Goal: Information Seeking & Learning: Learn about a topic

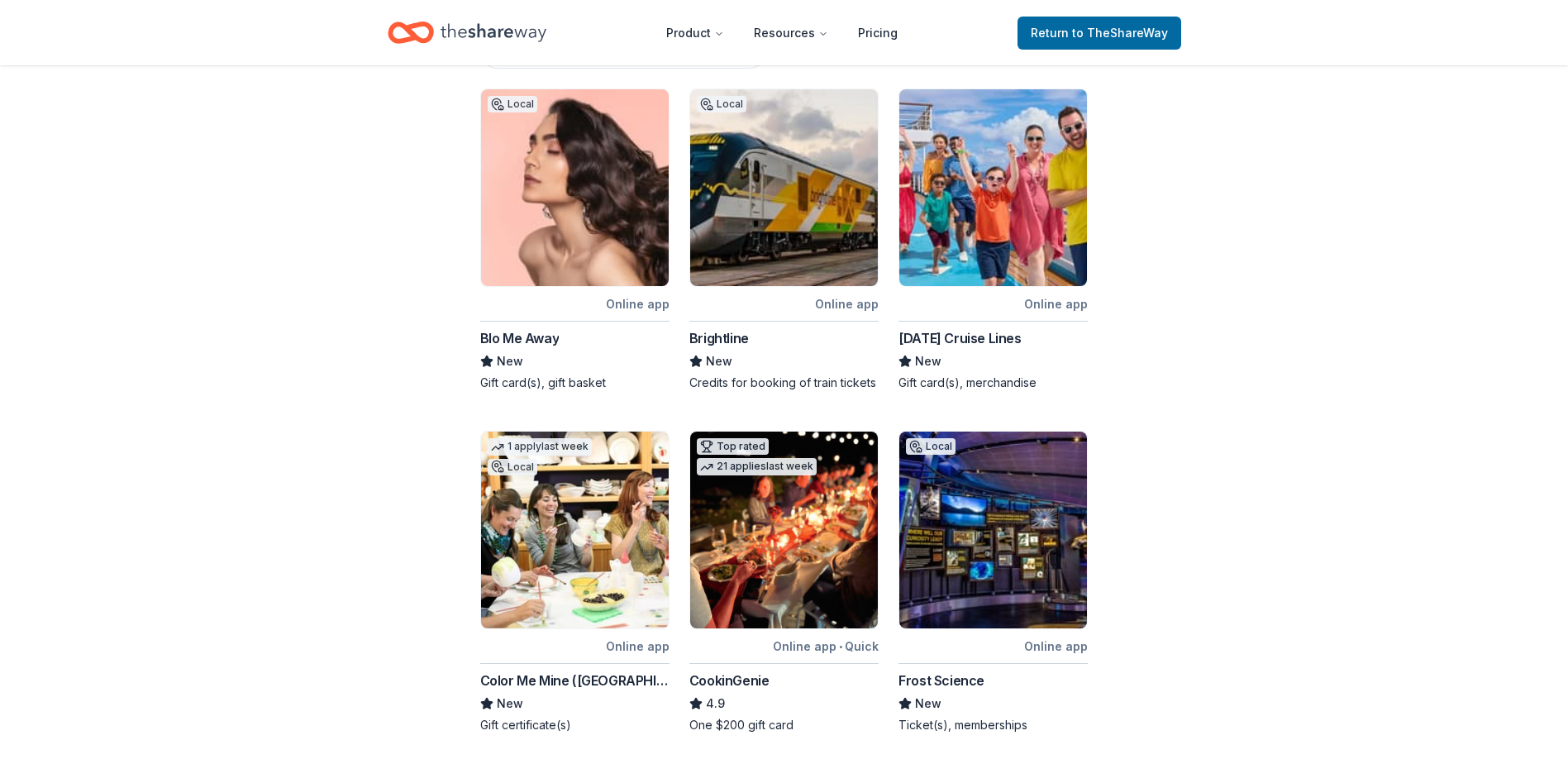
scroll to position [67, 0]
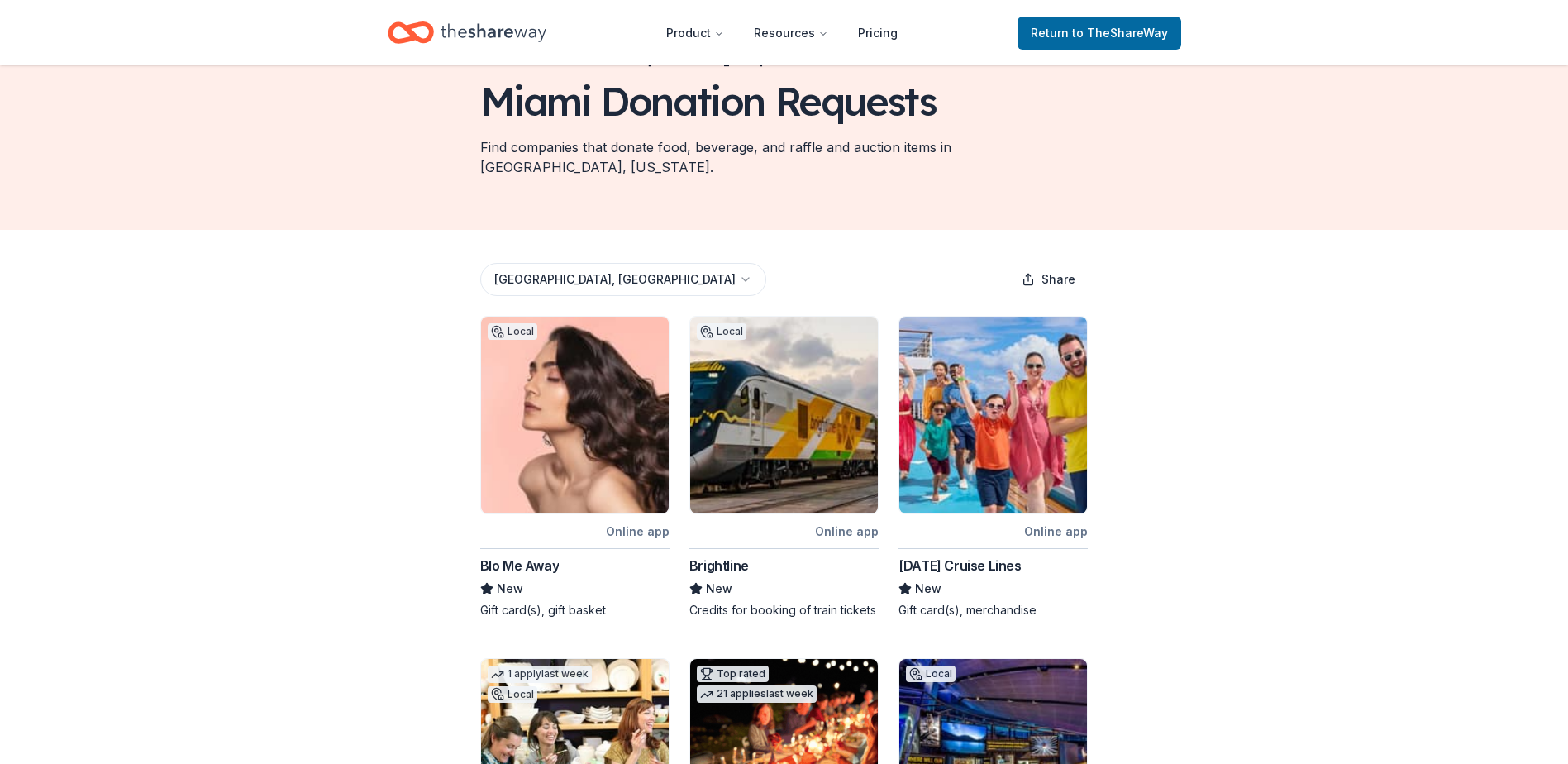
click at [979, 407] on img at bounding box center [993, 415] width 188 height 197
click at [583, 479] on img at bounding box center [575, 415] width 188 height 197
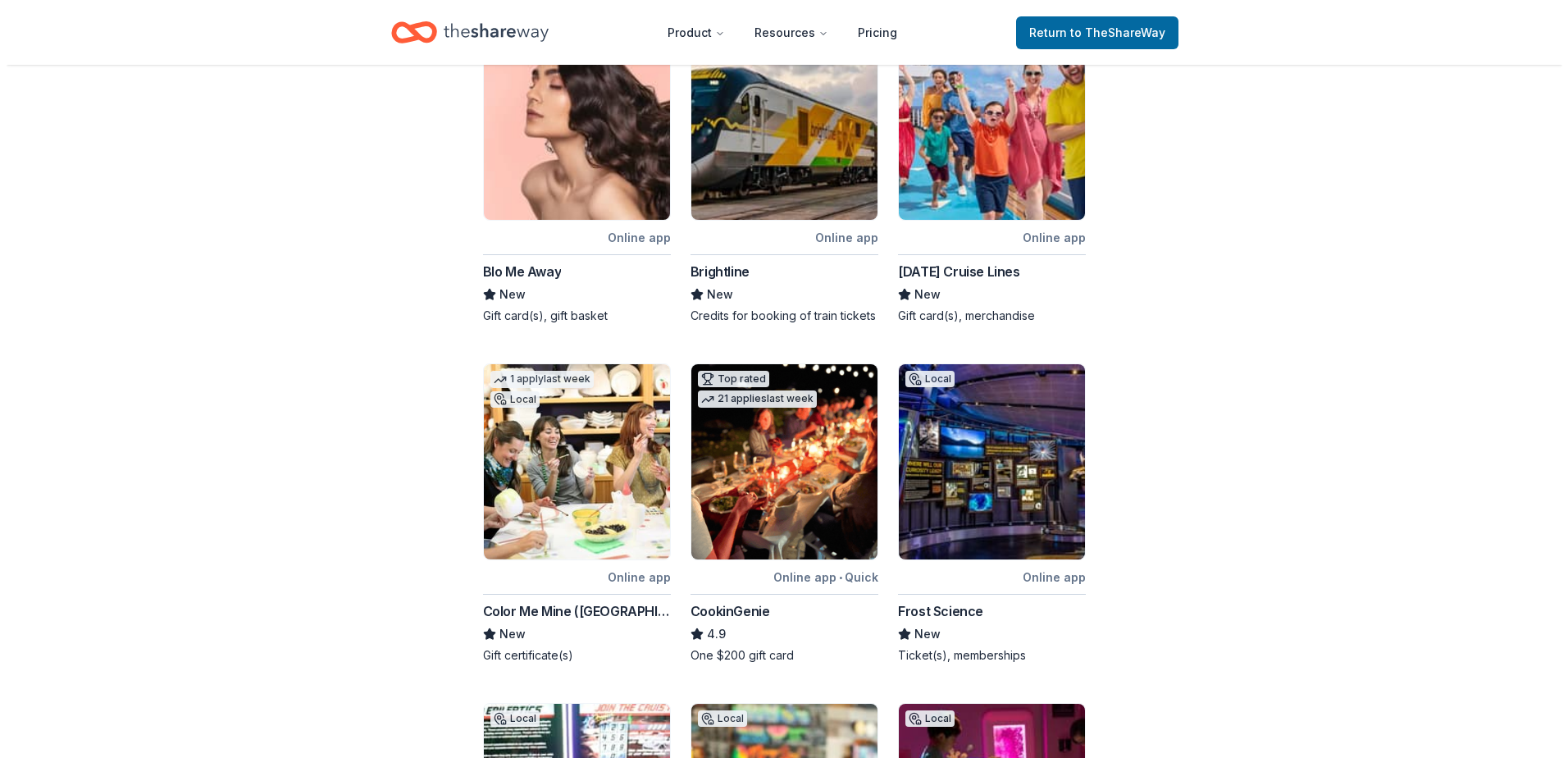
scroll to position [149, 0]
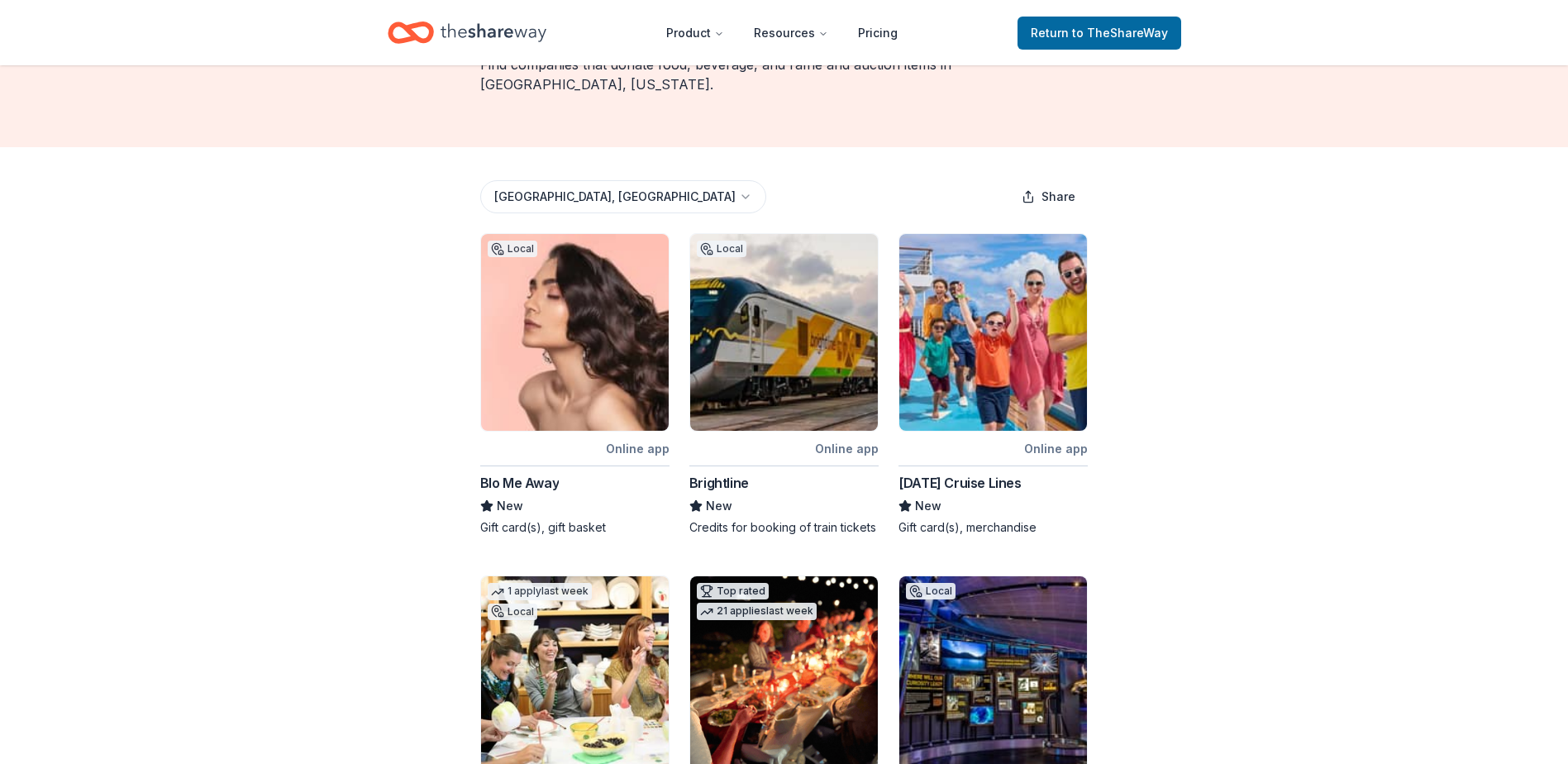
click at [560, 171] on html "Product Resources Pricing Return to TheShareWay Browse all in-kind donors Miami…" at bounding box center [784, 232] width 1568 height 764
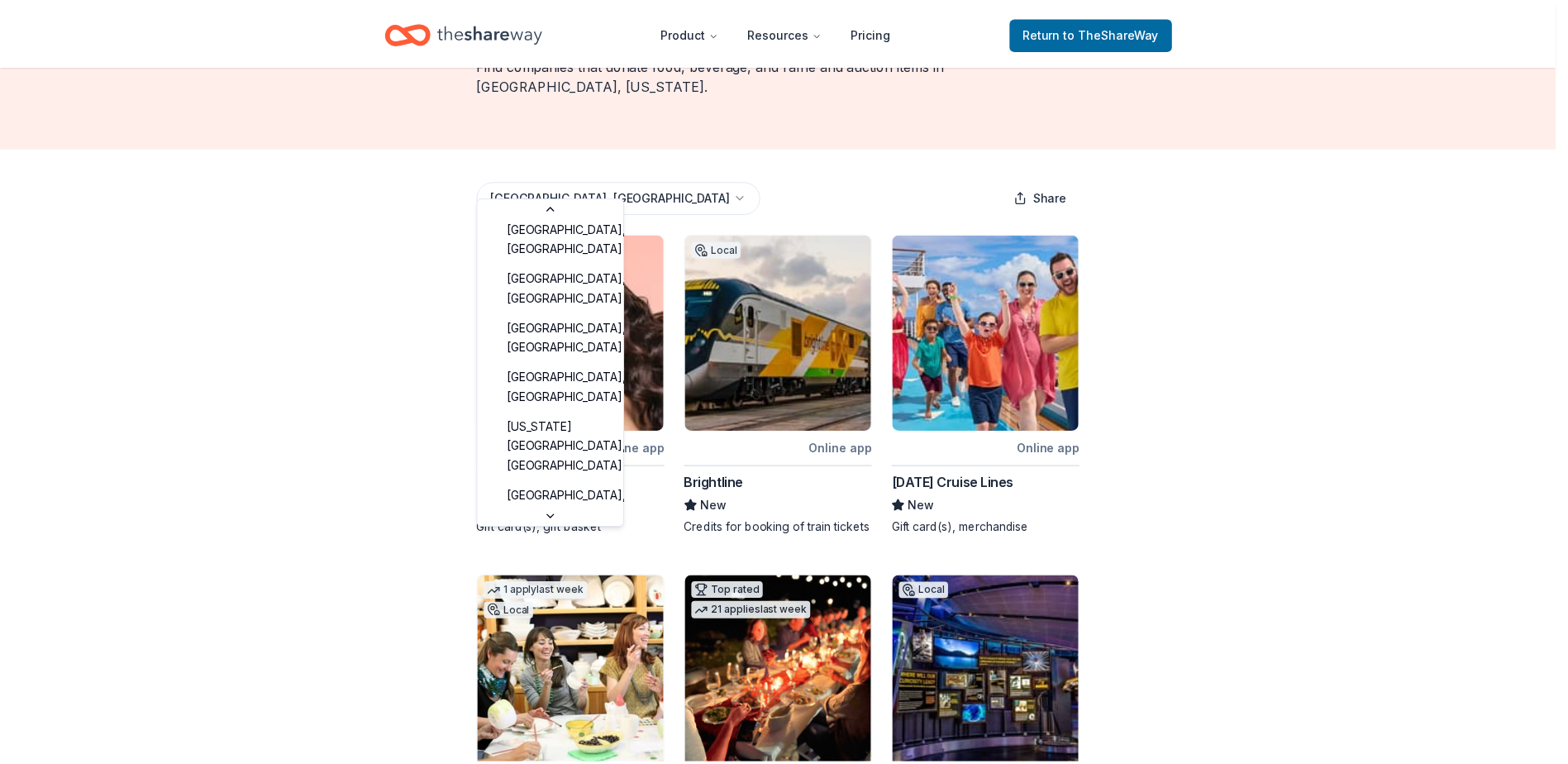
scroll to position [1973, 0]
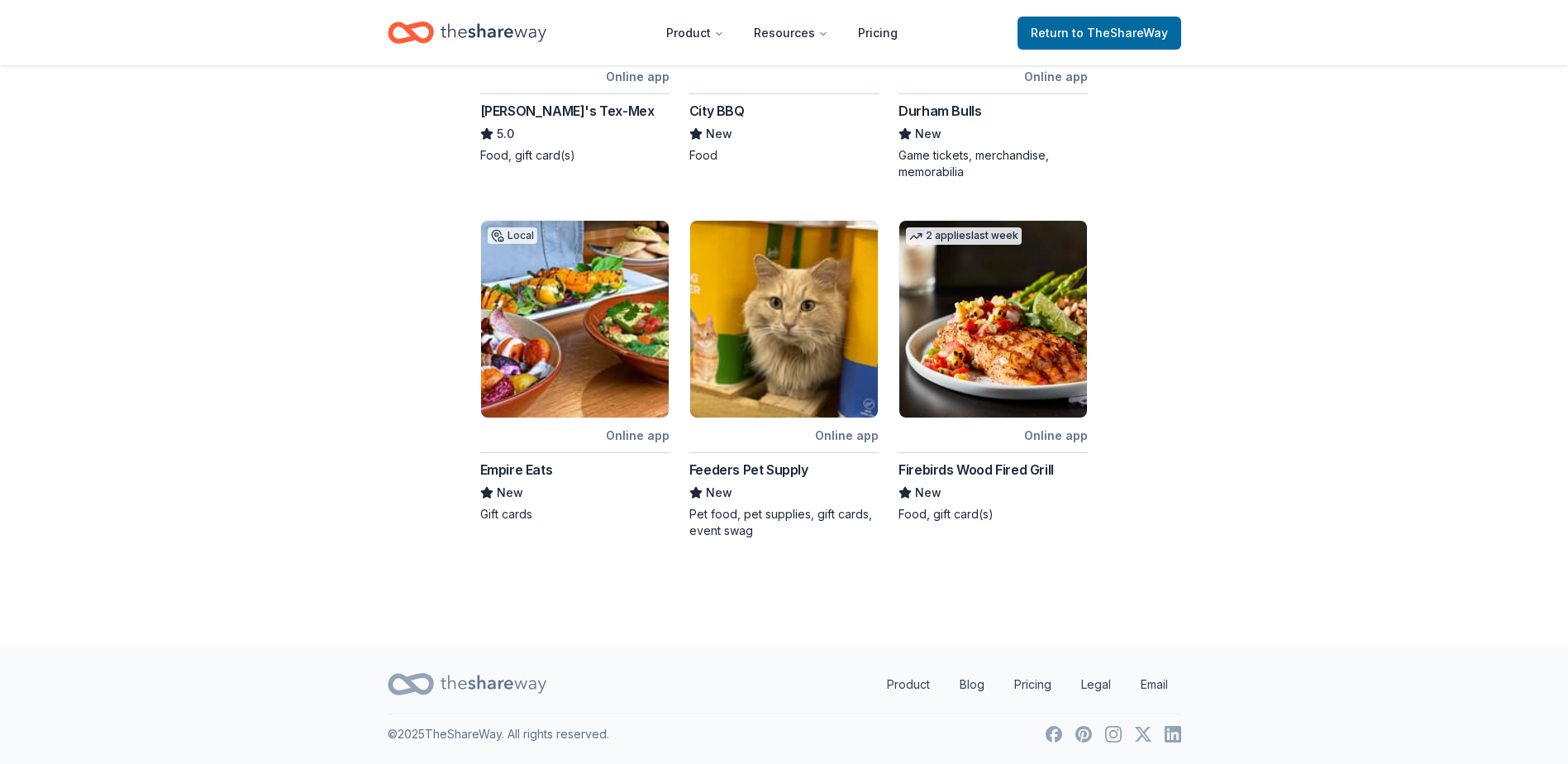
scroll to position [368, 0]
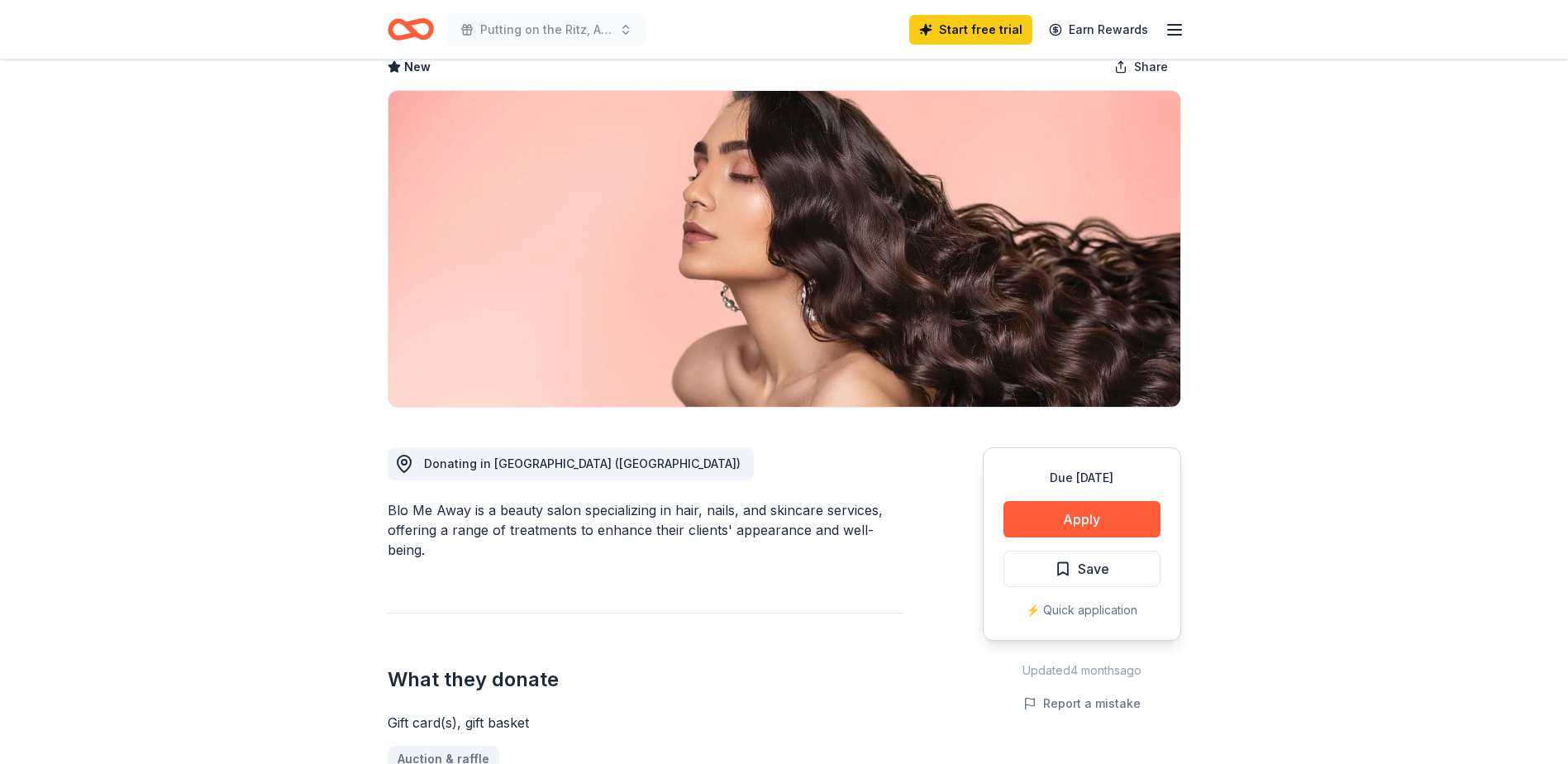
scroll to position [83, 0]
